Goal: Information Seeking & Learning: Learn about a topic

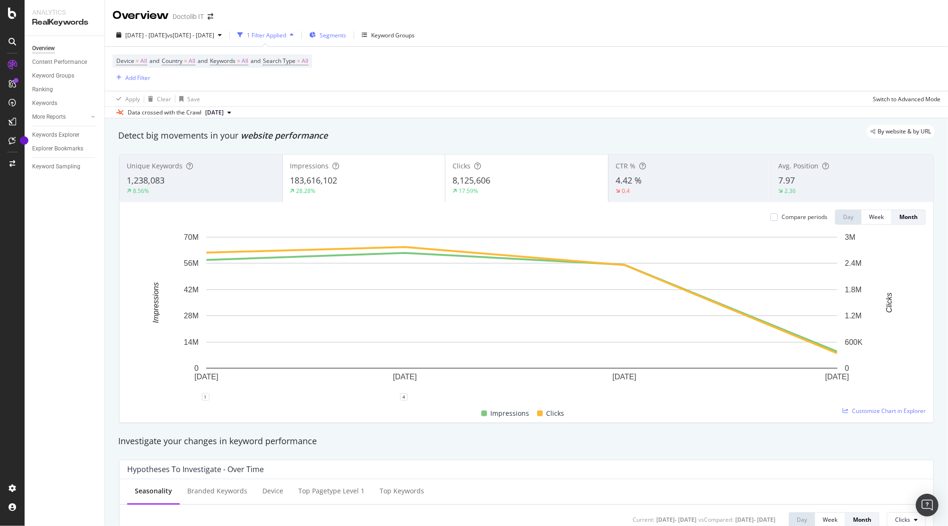
click at [346, 39] on div "Segments" at bounding box center [327, 35] width 37 height 14
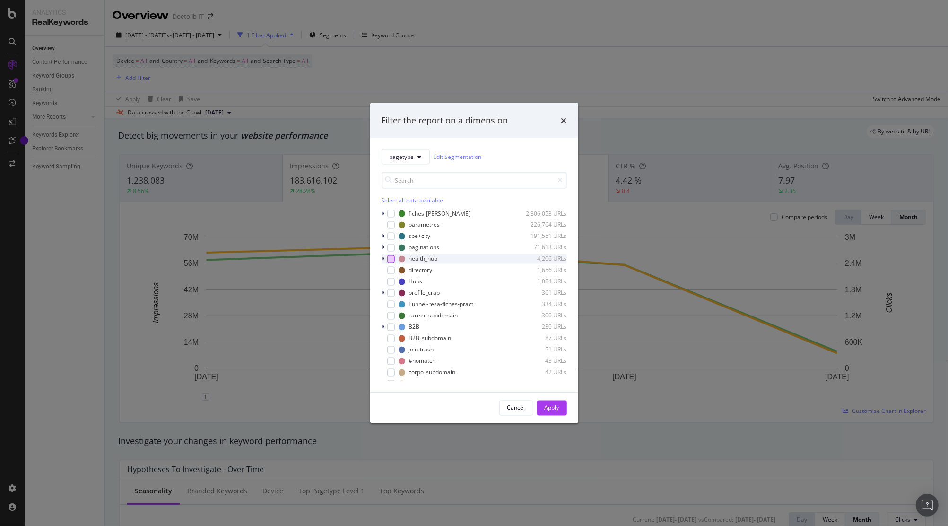
click at [391, 258] on div "modal" at bounding box center [391, 259] width 8 height 8
click at [385, 261] on div "modal" at bounding box center [385, 258] width 6 height 9
click at [396, 280] on icon "modal" at bounding box center [396, 281] width 4 height 5
click at [550, 401] on div "Apply" at bounding box center [552, 408] width 15 height 14
click at [215, 40] on div "[DATE] - [DATE] vs [DATE] - [DATE]" at bounding box center [169, 35] width 113 height 14
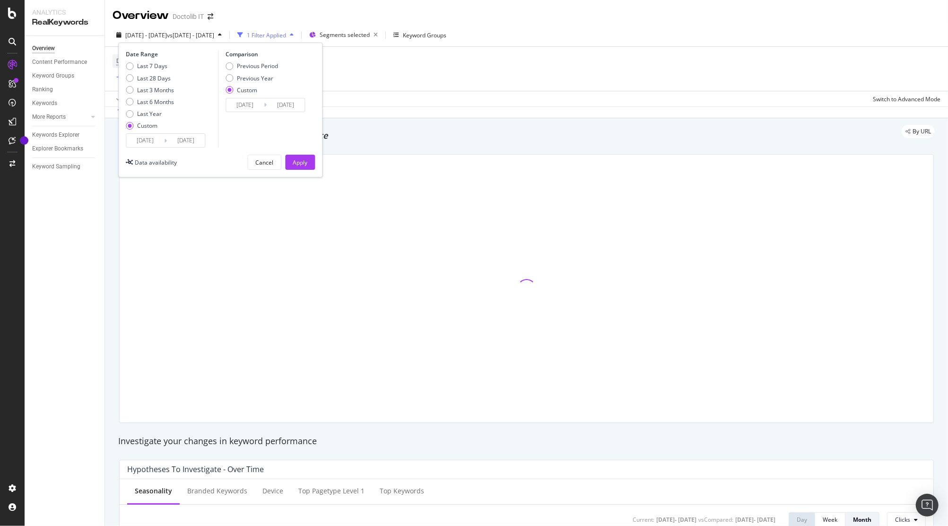
click at [129, 104] on div "Last 6 Months" at bounding box center [130, 102] width 8 height 8
type input "[DATE]"
click at [229, 78] on div "Previous Year" at bounding box center [230, 78] width 8 height 8
type input "[DATE]"
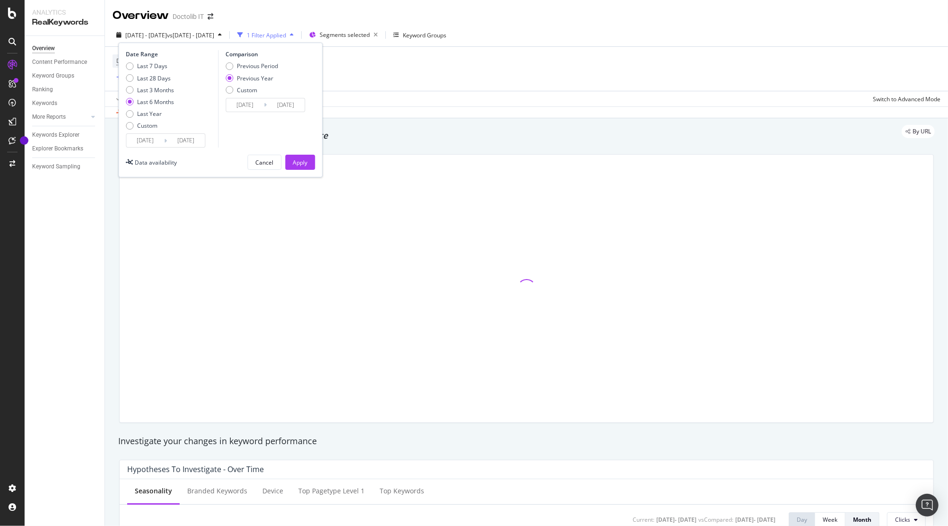
type input "[DATE]"
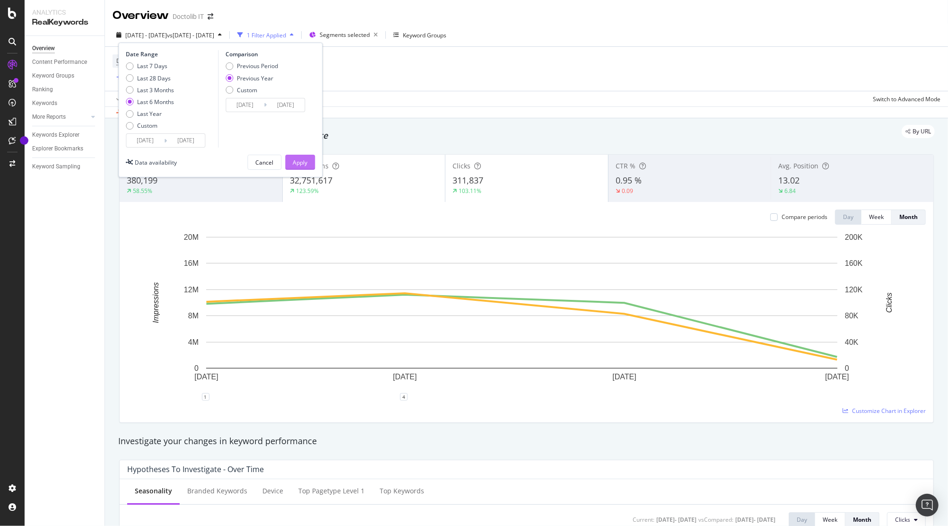
click at [296, 161] on div "Apply" at bounding box center [300, 162] width 15 height 8
